Goal: Check status: Check status

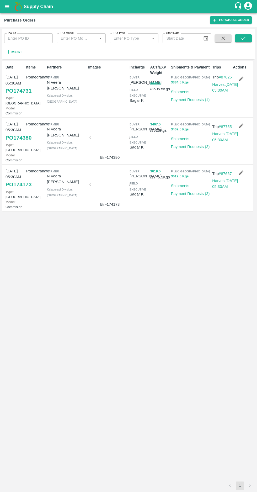
click at [18, 50] on strong "More" at bounding box center [17, 52] width 12 height 4
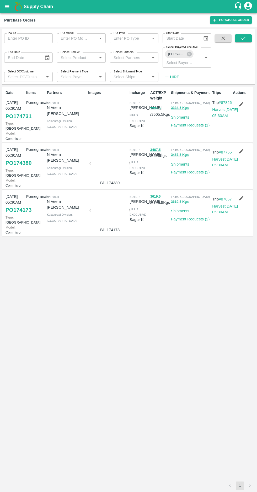
click at [188, 48] on label "Select Buyers/Executive" at bounding box center [181, 47] width 31 height 4
click at [188, 59] on input "Select Buyers/Executive" at bounding box center [179, 62] width 30 height 7
click at [186, 49] on label "Select Buyers/Executive" at bounding box center [181, 47] width 31 height 4
click at [186, 59] on input "Select Buyers/Executive" at bounding box center [179, 62] width 30 height 7
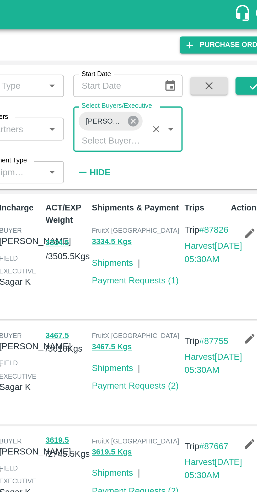
click at [190, 53] on icon at bounding box center [189, 54] width 5 height 5
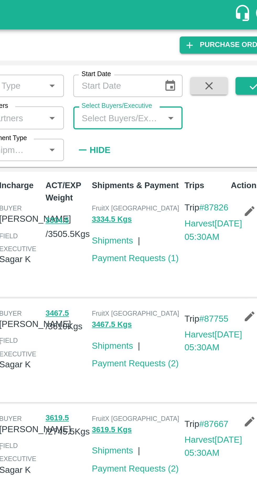
click at [175, 52] on input "Select Buyers/Executive" at bounding box center [182, 52] width 37 height 7
type input "afza"
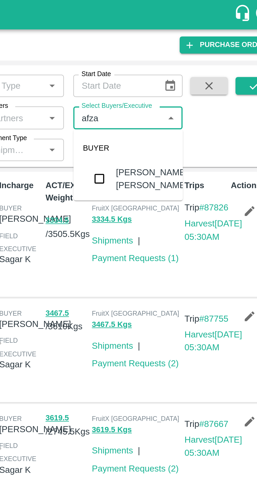
click at [175, 80] on input "checkbox" at bounding box center [174, 79] width 10 height 10
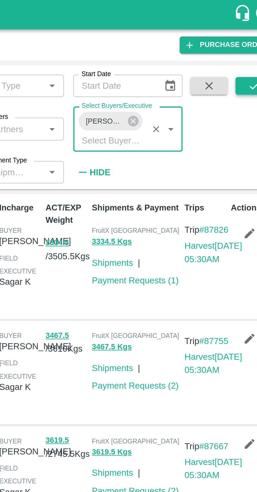
click at [240, 40] on icon "submit" at bounding box center [243, 38] width 6 height 6
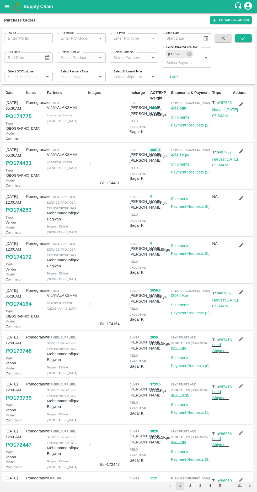
click at [190, 123] on link "Payment Requests ( 1 )" at bounding box center [190, 125] width 39 height 4
click at [190, 174] on link "Payment Requests ( 2 )" at bounding box center [190, 172] width 39 height 4
click at [196, 315] on link "Payment Requests ( 2 )" at bounding box center [190, 313] width 39 height 4
